Goal: Find specific page/section: Find specific page/section

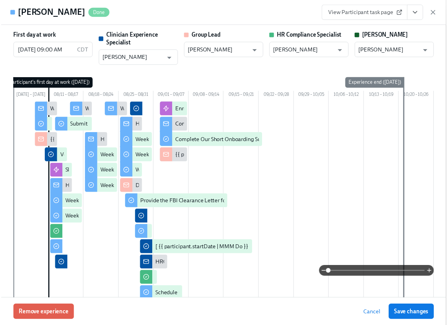
scroll to position [0, 11632]
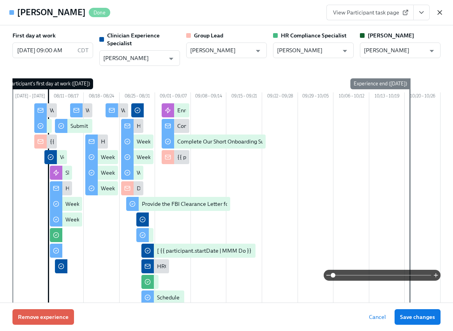
click at [441, 11] on icon "button" at bounding box center [440, 13] width 8 height 8
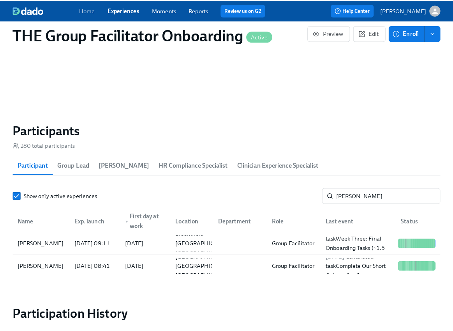
scroll to position [0, 11626]
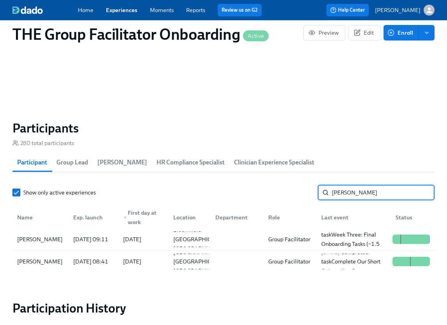
click at [346, 196] on input "[PERSON_NAME]" at bounding box center [383, 193] width 103 height 16
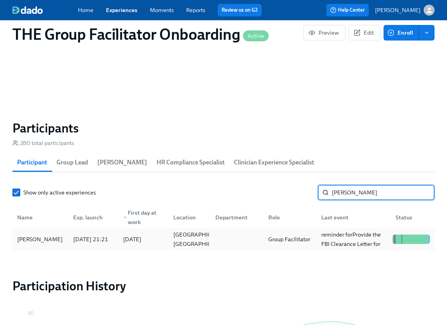
type input "[PERSON_NAME]"
click at [85, 244] on div "[DATE] 21:21" at bounding box center [90, 238] width 41 height 9
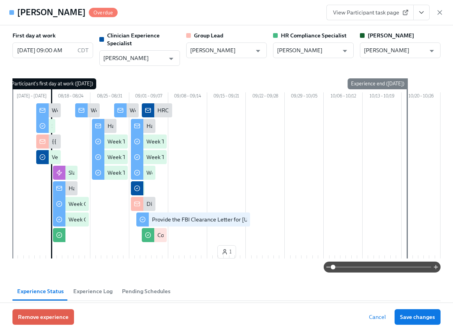
click at [420, 14] on icon "View task page" at bounding box center [421, 13] width 8 height 8
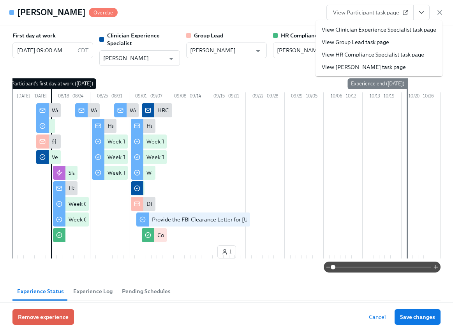
click at [398, 29] on link "View Clinician Experience Specialist task page" at bounding box center [379, 30] width 114 height 8
